Goal: Task Accomplishment & Management: Complete application form

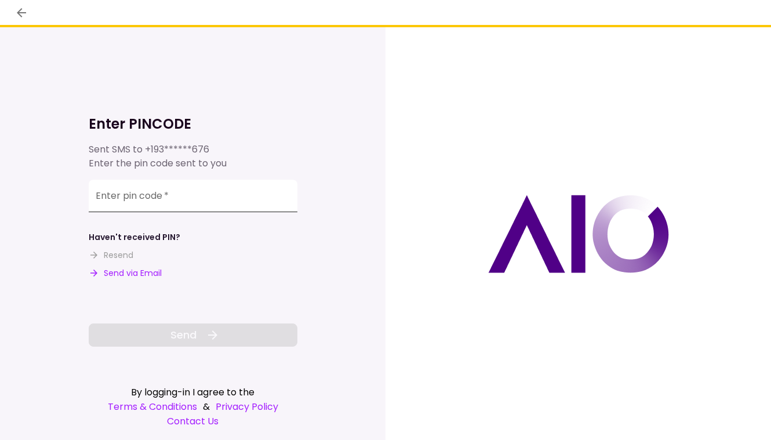
click at [199, 199] on input "Enter pin code   *" at bounding box center [193, 196] width 209 height 32
type input "******"
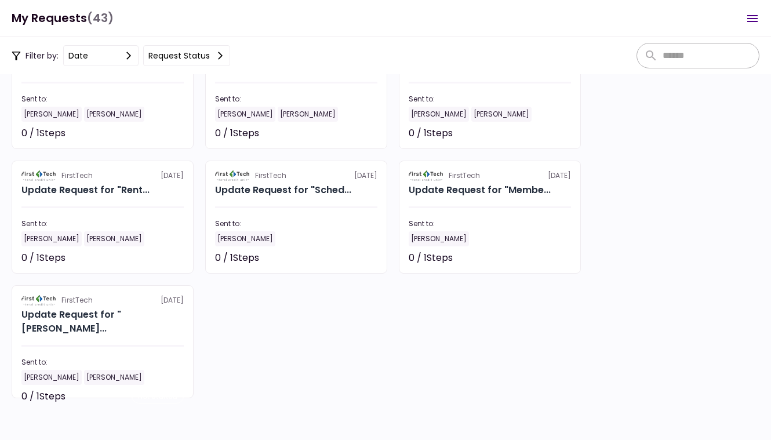
scroll to position [1597, 0]
click at [452, 242] on div "[PERSON_NAME]" at bounding box center [439, 238] width 60 height 15
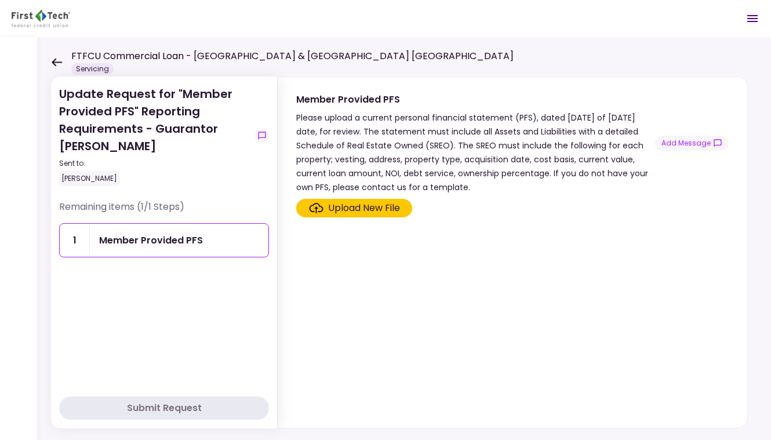
click at [342, 205] on div "Upload New File" at bounding box center [364, 208] width 72 height 14
click at [0, 0] on input "Upload New File" at bounding box center [0, 0] width 0 height 0
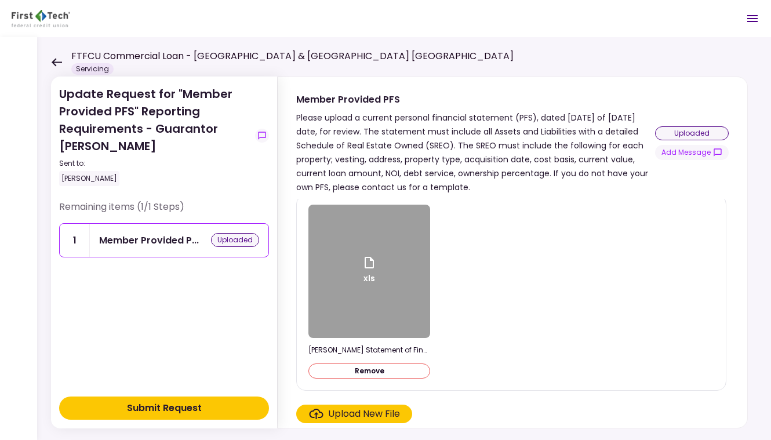
scroll to position [4, 0]
click at [205, 405] on button "Submit Request" at bounding box center [164, 408] width 210 height 23
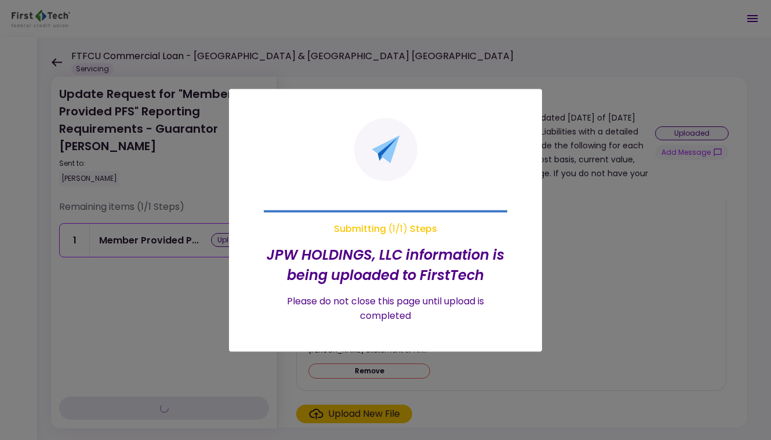
scroll to position [0, 0]
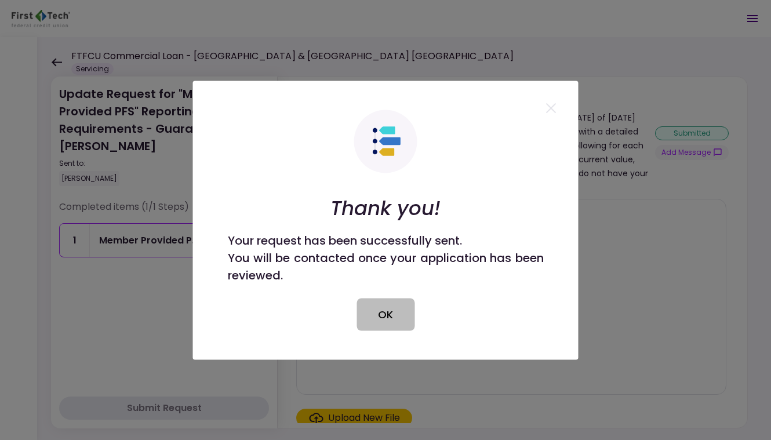
click at [389, 307] on button "OK" at bounding box center [386, 314] width 58 height 32
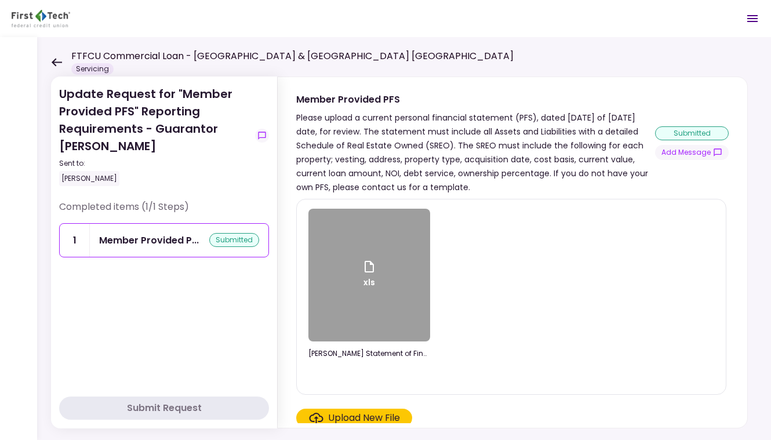
click at [56, 64] on icon at bounding box center [56, 62] width 11 height 9
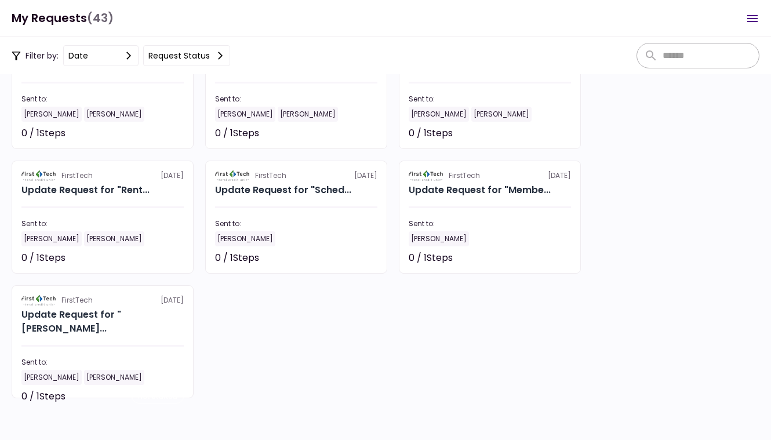
scroll to position [1597, 0]
click at [458, 243] on div "[PERSON_NAME]" at bounding box center [439, 238] width 60 height 15
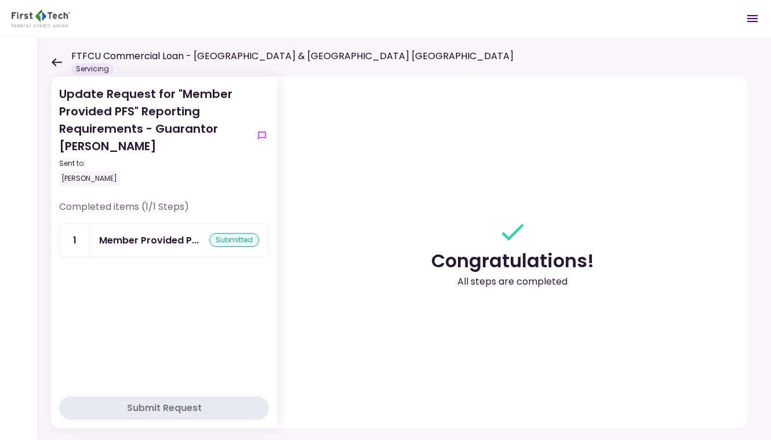
click at [53, 60] on icon at bounding box center [56, 62] width 11 height 9
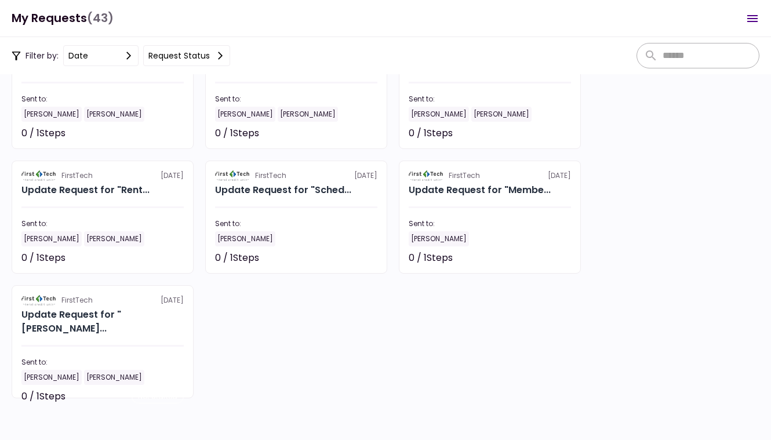
scroll to position [1597, 0]
click at [269, 240] on div "[PERSON_NAME]" at bounding box center [296, 238] width 162 height 15
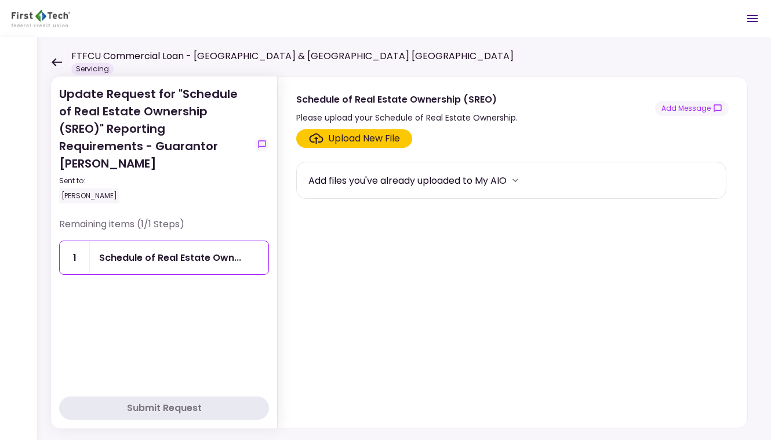
click at [353, 139] on div "Upload New File" at bounding box center [364, 139] width 72 height 14
click at [0, 0] on input "Upload New File" at bounding box center [0, 0] width 0 height 0
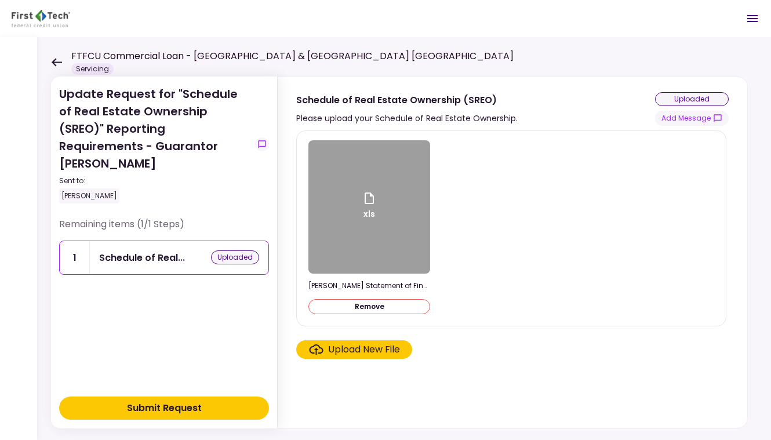
click at [183, 409] on div "Submit Request" at bounding box center [164, 408] width 75 height 14
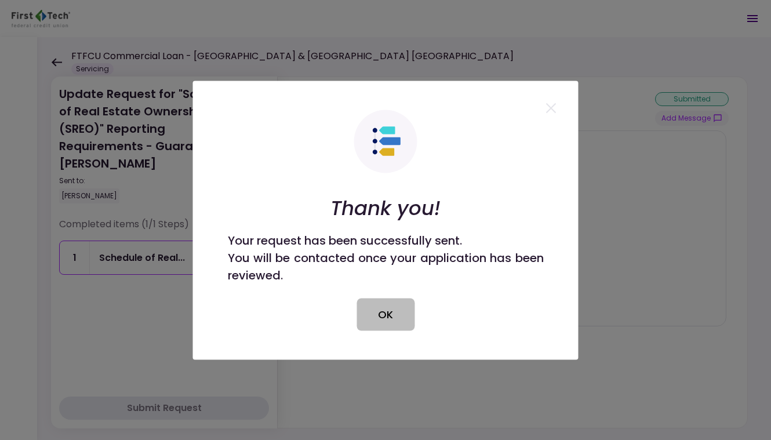
click at [386, 317] on button "OK" at bounding box center [386, 314] width 58 height 32
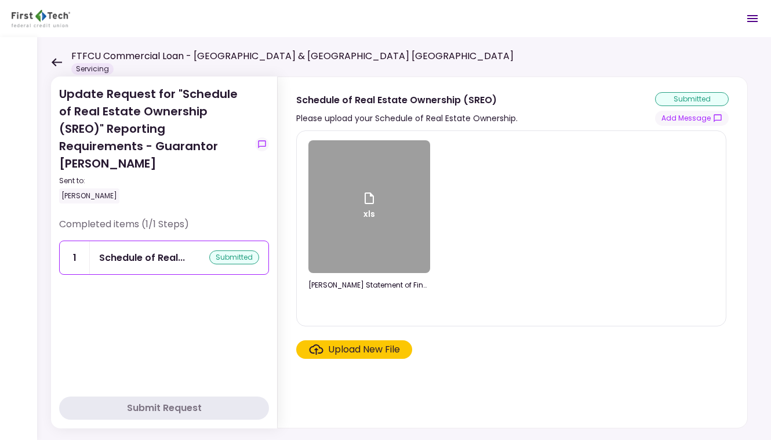
click at [57, 61] on icon at bounding box center [56, 62] width 11 height 9
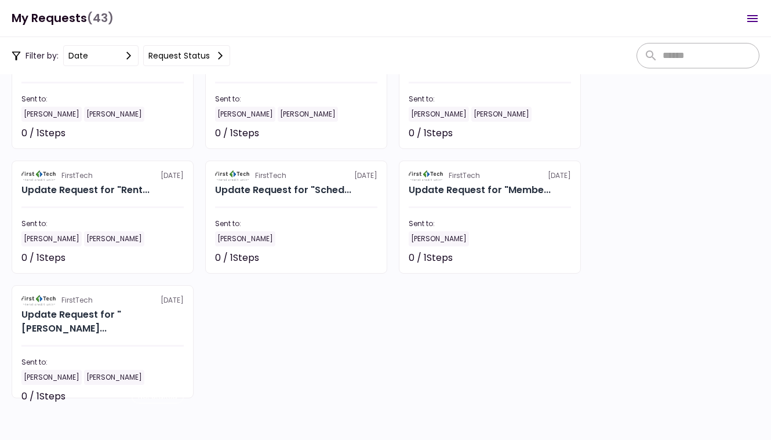
scroll to position [1597, 0]
